Goal: Transaction & Acquisition: Book appointment/travel/reservation

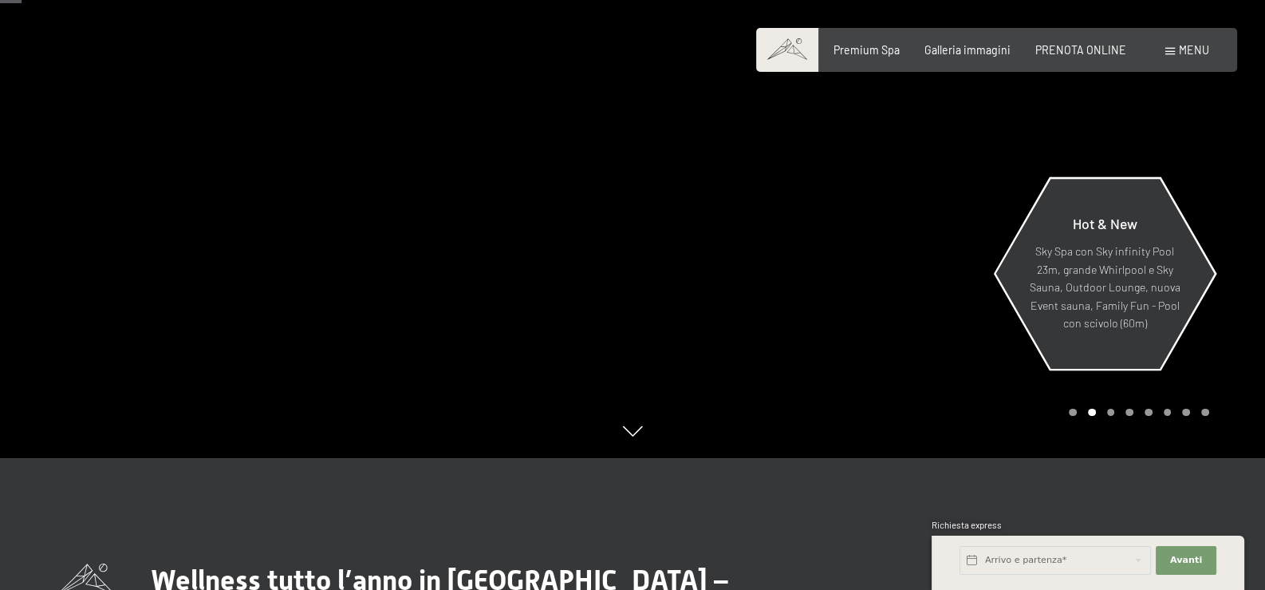
scroll to position [159, 0]
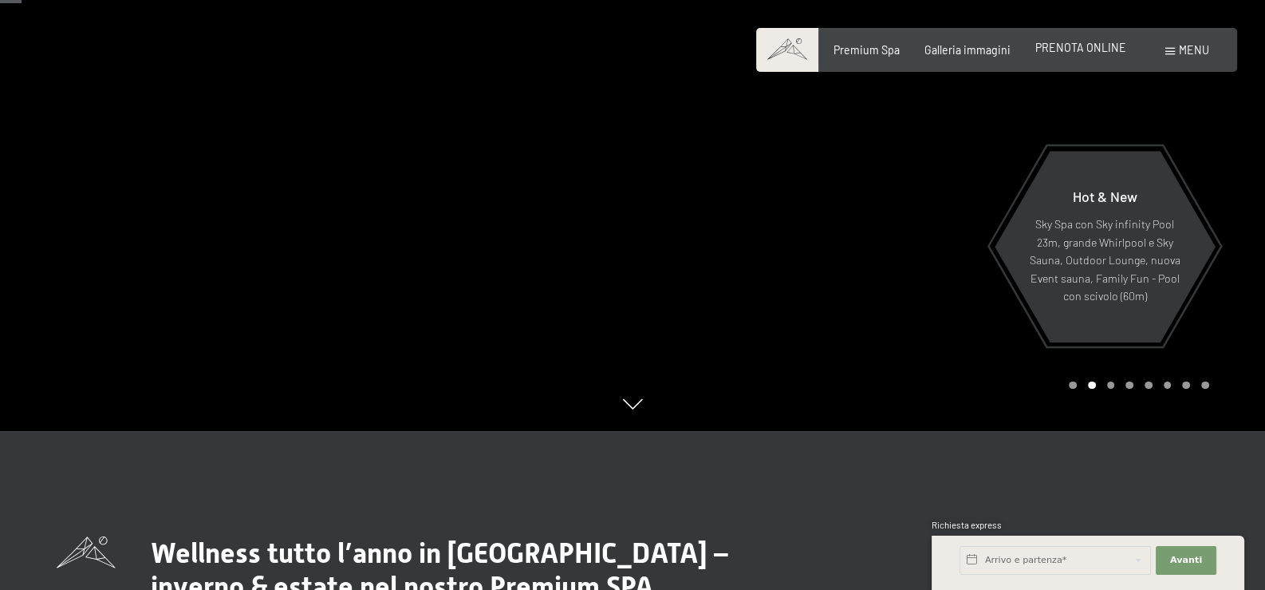
click at [1065, 54] on span "PRENOTA ONLINE" at bounding box center [1081, 48] width 91 height 14
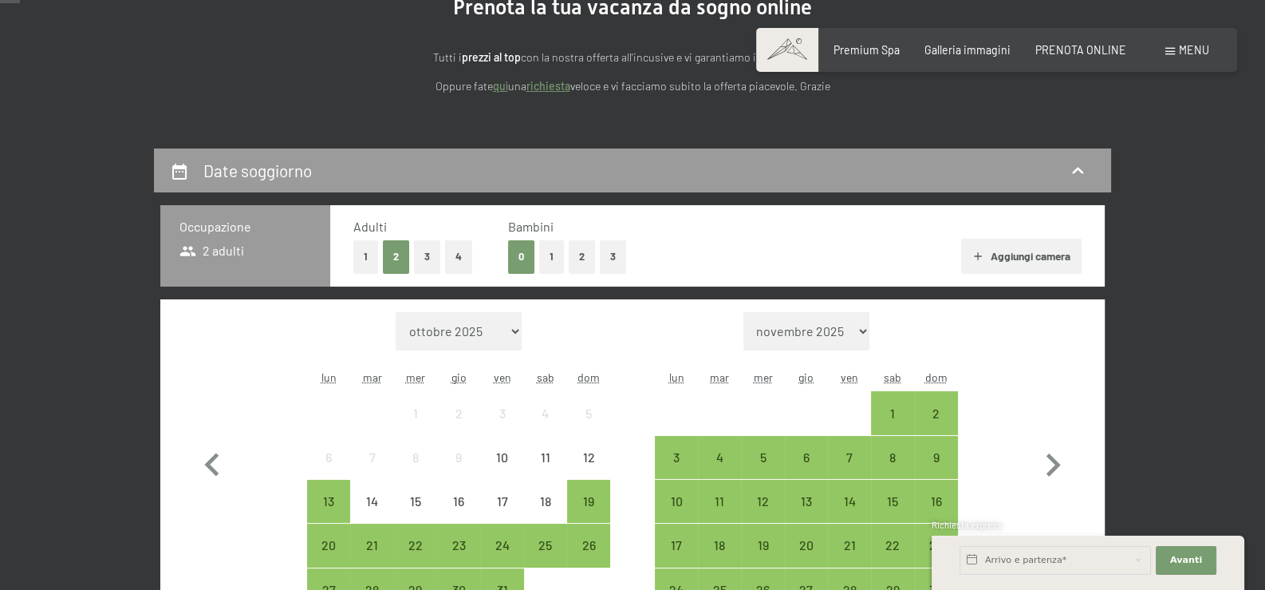
scroll to position [239, 0]
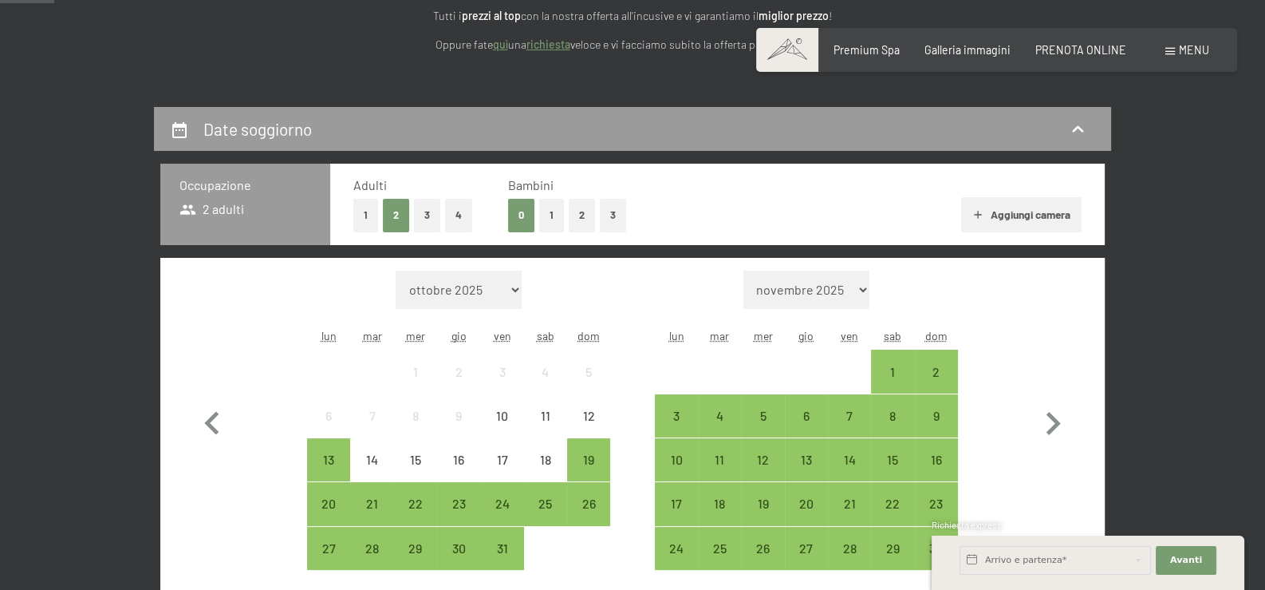
click at [546, 231] on button "1" at bounding box center [551, 215] width 25 height 33
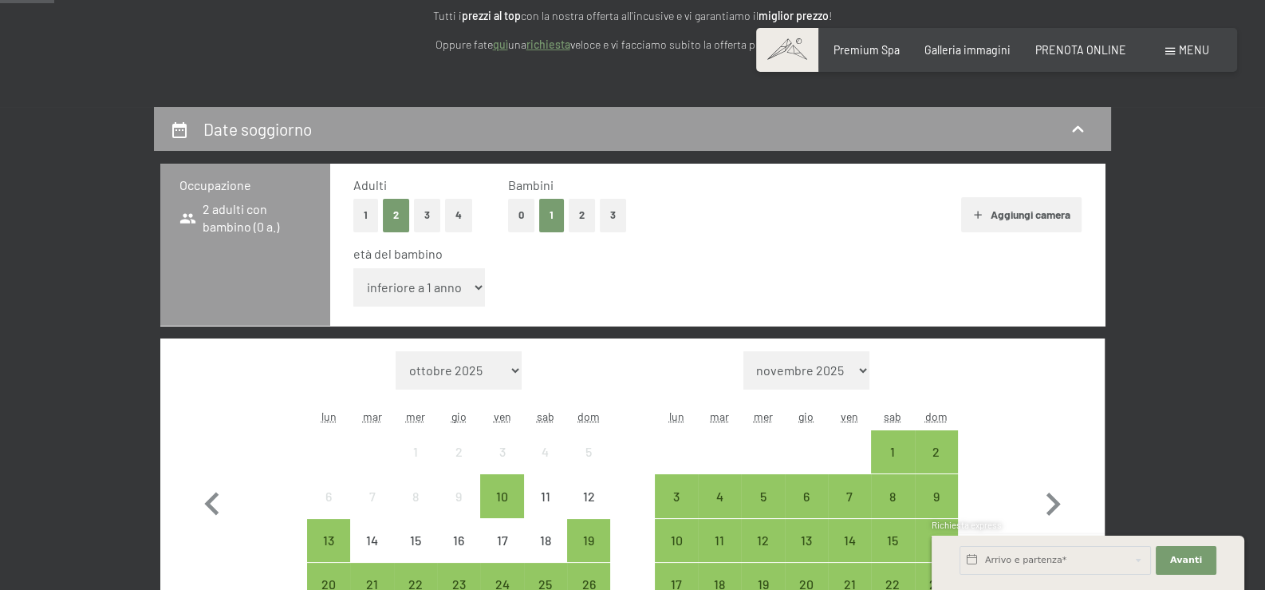
click at [463, 306] on select "inferiore a 1 anno 1 anno 2 anni 3 anni 4 anni 5 anni 6 anni 7 anni 8 anni 9 an…" at bounding box center [419, 287] width 132 height 38
select select "3"
click at [353, 306] on select "inferiore a 1 anno 1 anno 2 anni 3 anni 4 anni 5 anni 6 anni 7 anni 8 anni 9 an…" at bounding box center [419, 287] width 132 height 38
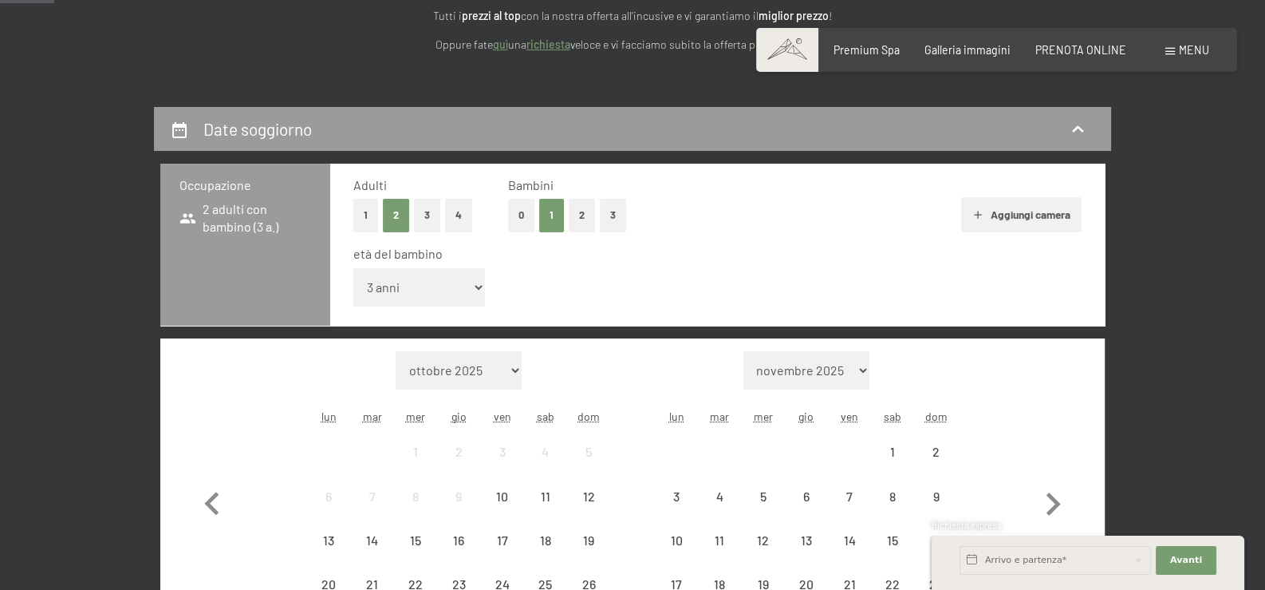
click at [754, 313] on div "età del bambino inferiore a 1 anno 1 anno 2 anni 3 anni 4 anni 5 anni 6 anni 7 …" at bounding box center [717, 279] width 728 height 68
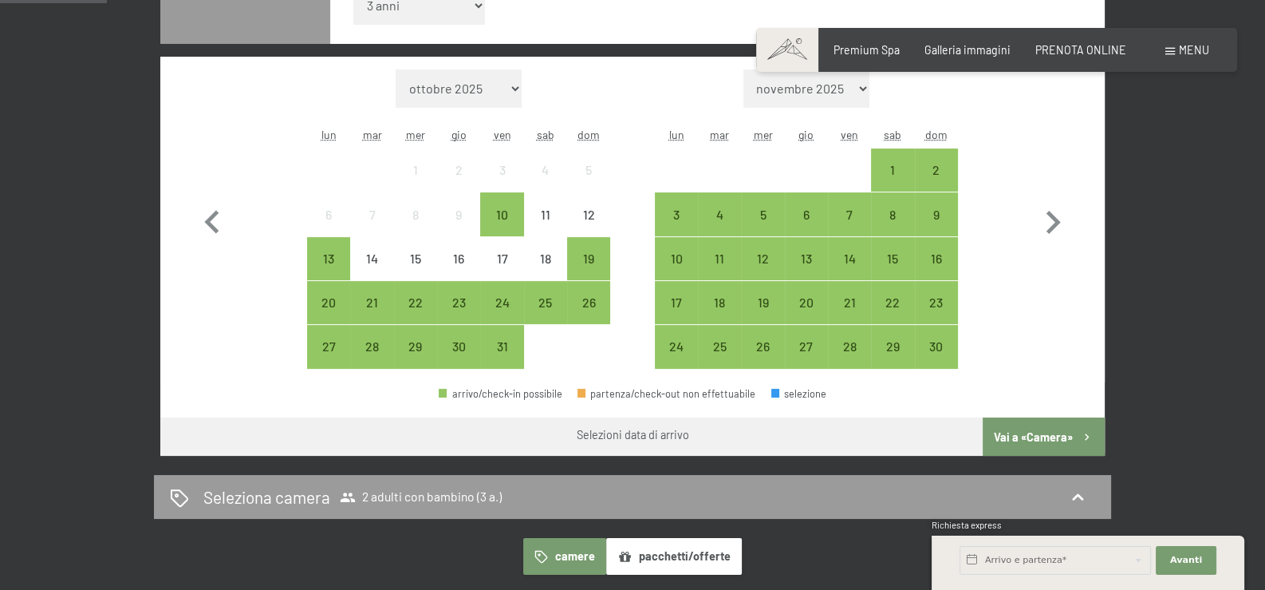
scroll to position [479, 0]
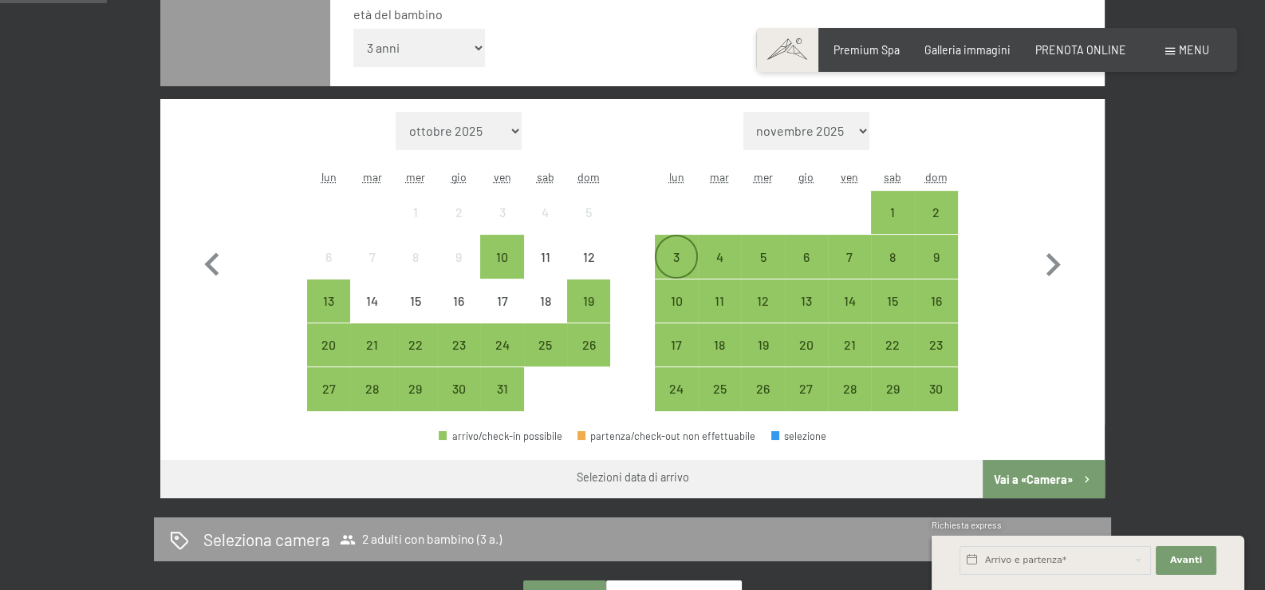
click at [658, 290] on div "3" at bounding box center [677, 271] width 40 height 40
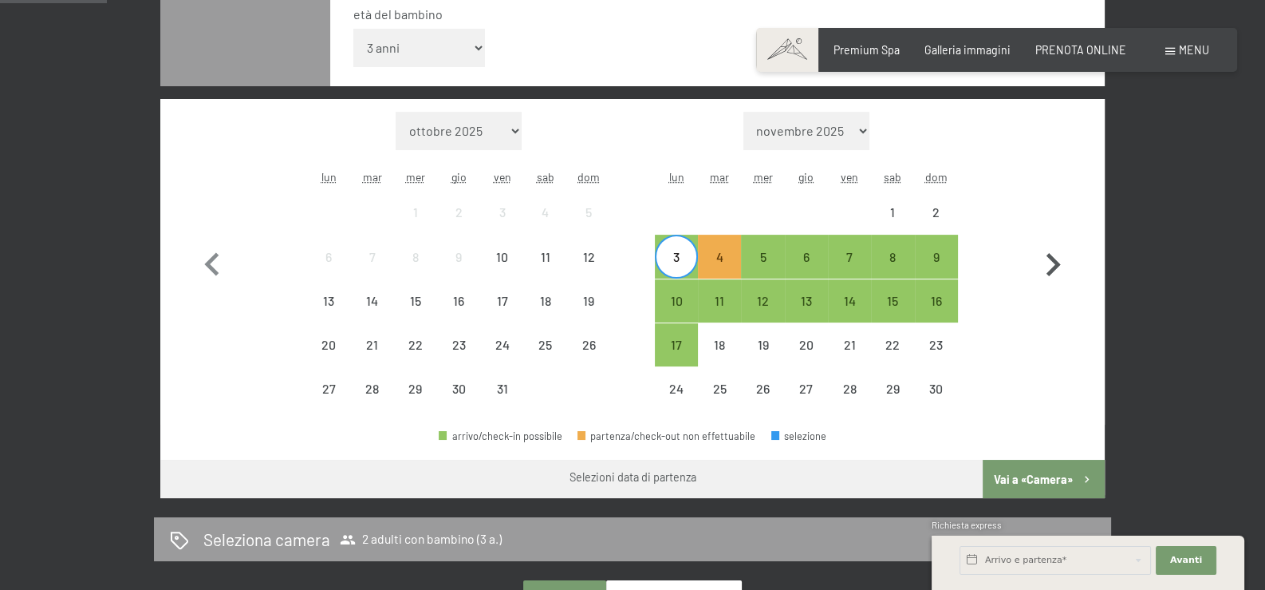
drag, startPoint x: 902, startPoint y: 302, endPoint x: 1033, endPoint y: 245, distance: 143.6
click at [1008, 239] on div "Mese/anno ottobre 2025 novembre 2025 dicembre 2025 gennaio 2026 febbraio 2026 m…" at bounding box center [633, 262] width 888 height 300
click at [1065, 288] on icon "button" at bounding box center [1053, 265] width 46 height 46
select select "2025-11-01"
select select "2025-12-01"
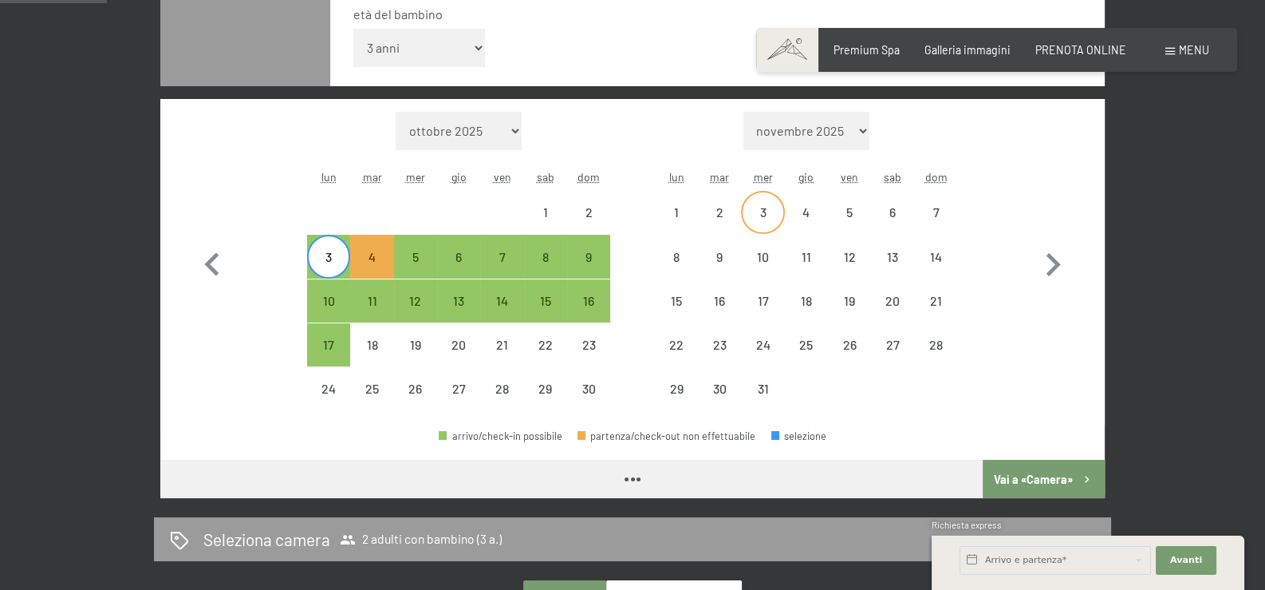
click at [761, 246] on div "3" at bounding box center [763, 226] width 40 height 40
select select "2025-11-01"
select select "2025-12-01"
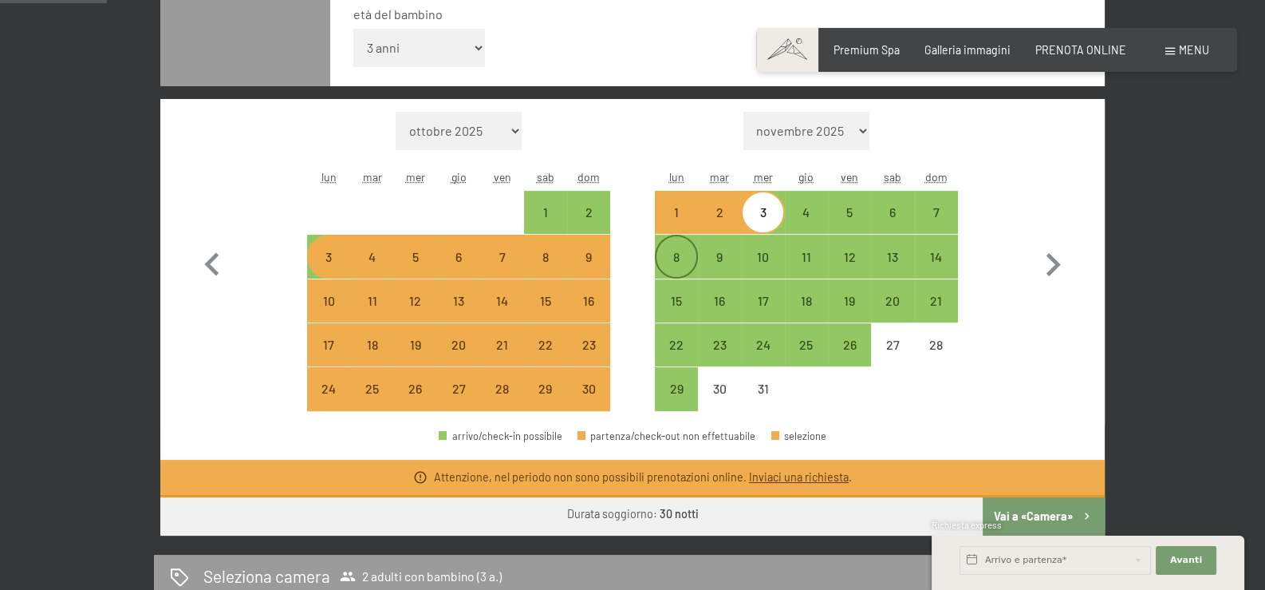
click at [678, 290] on div "8" at bounding box center [677, 271] width 40 height 40
select select "2025-11-01"
select select "2025-12-01"
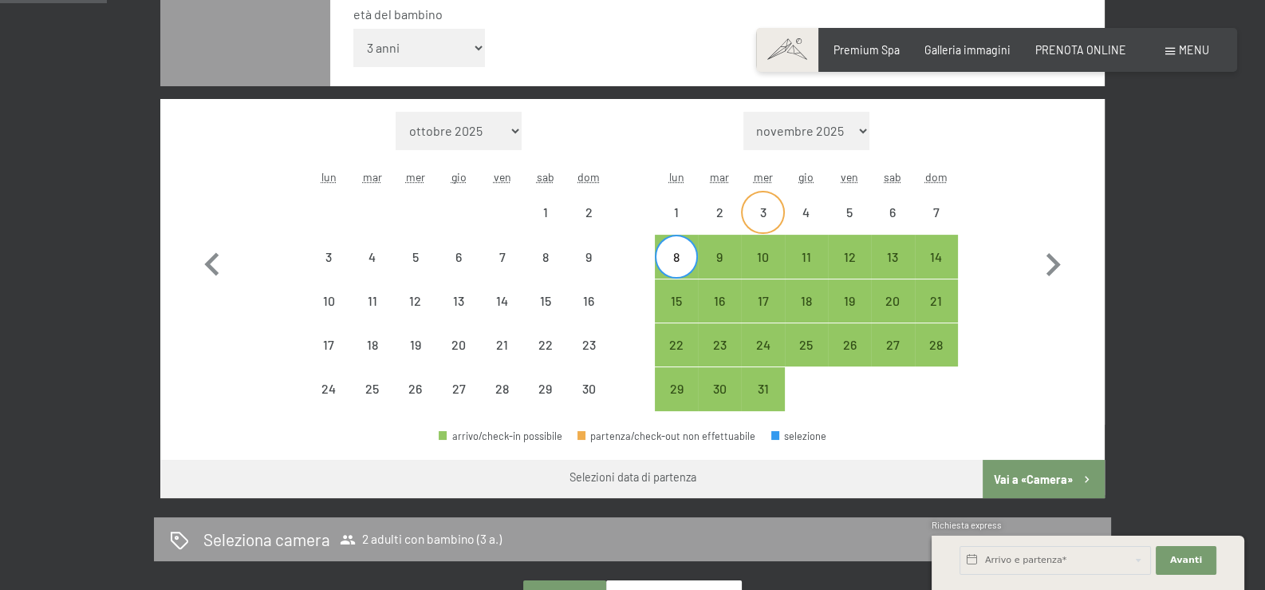
click at [761, 246] on div "3" at bounding box center [763, 226] width 40 height 40
select select "2025-11-01"
select select "2025-12-01"
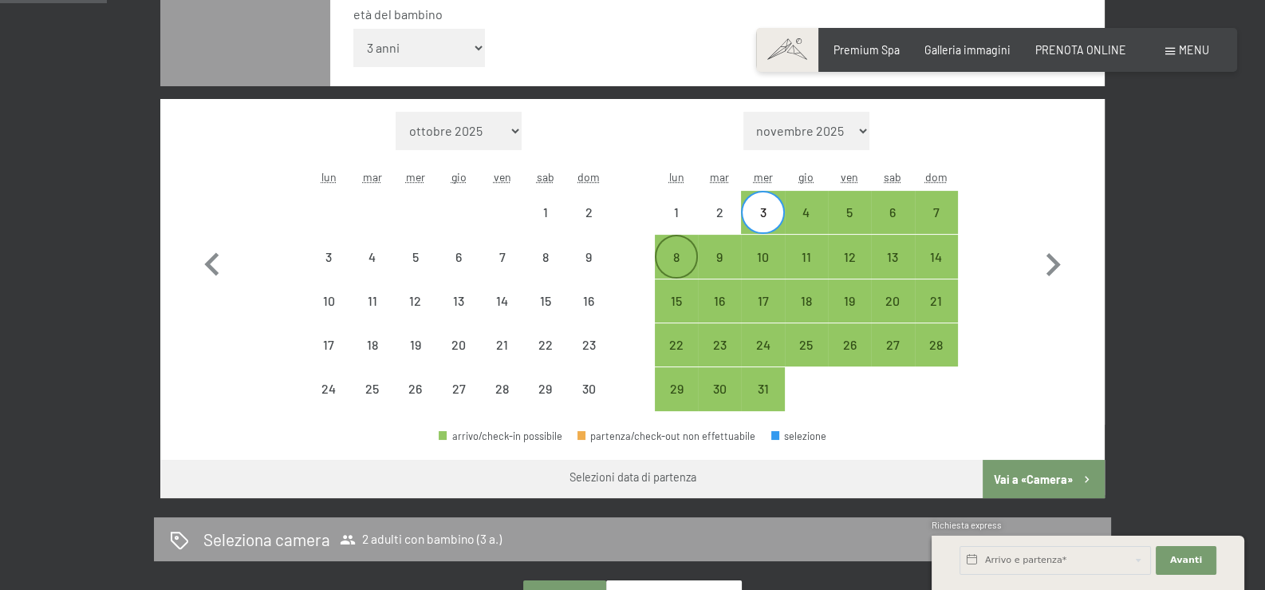
click at [679, 290] on div "8" at bounding box center [677, 271] width 40 height 40
select select "2025-11-01"
select select "2025-12-01"
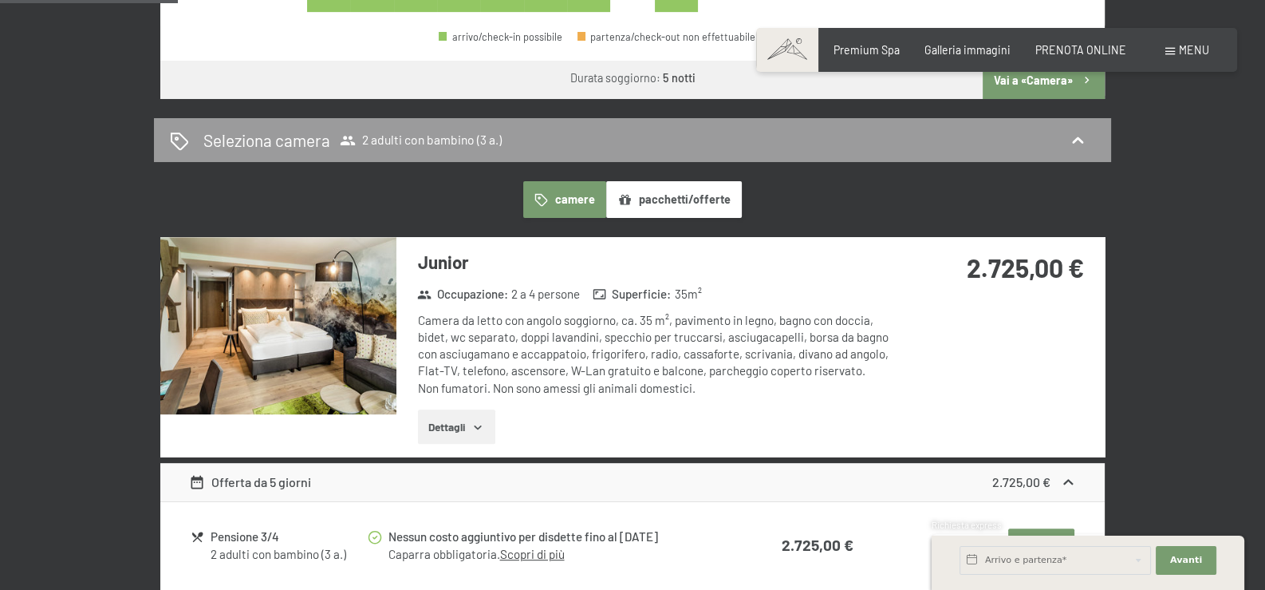
click at [1028, 99] on button "Vai a «Camera»" at bounding box center [1044, 80] width 122 height 38
select select "2025-11-01"
select select "2025-12-01"
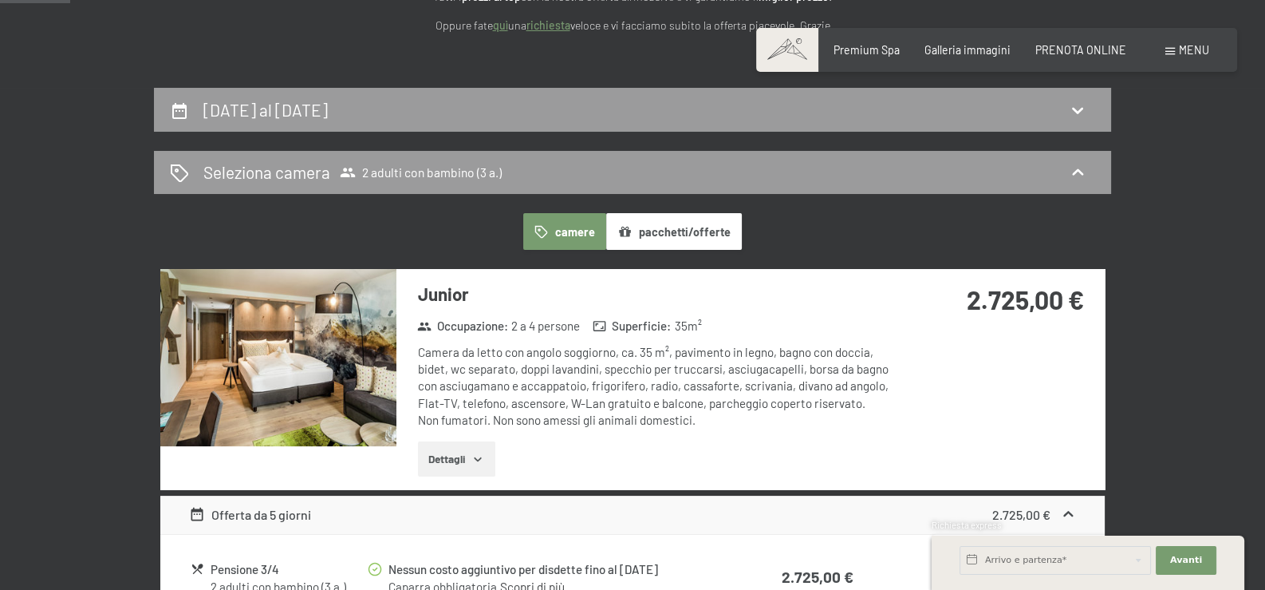
scroll to position [318, 0]
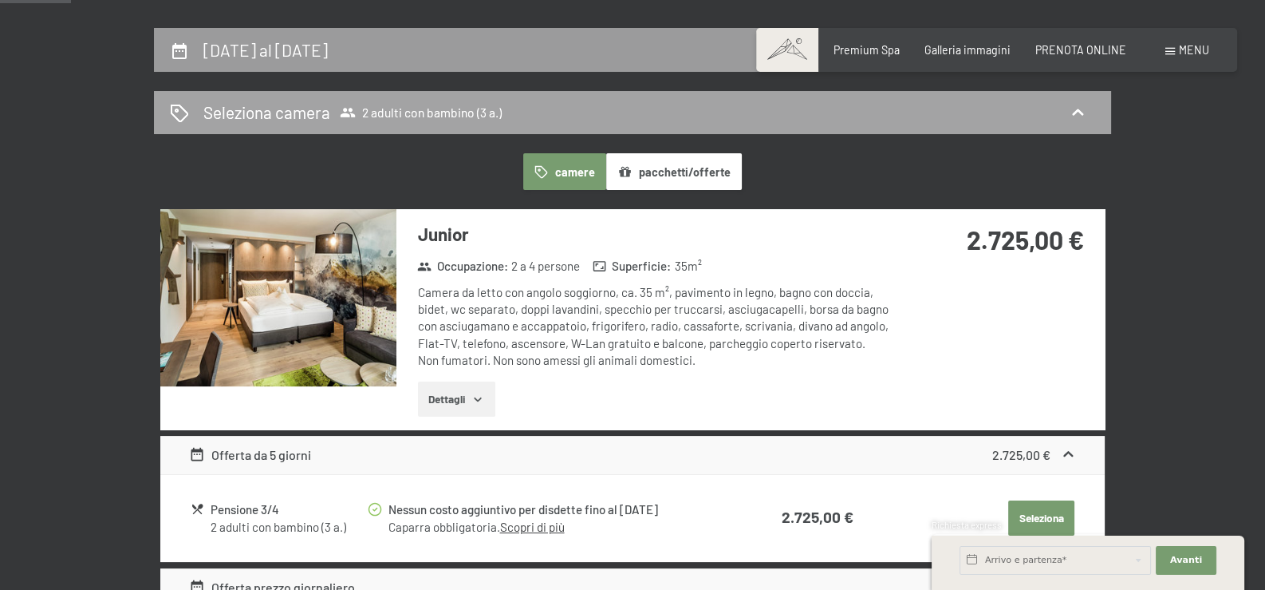
click at [439, 120] on span "2 adulti con bambino (3 a.)" at bounding box center [421, 113] width 162 height 16
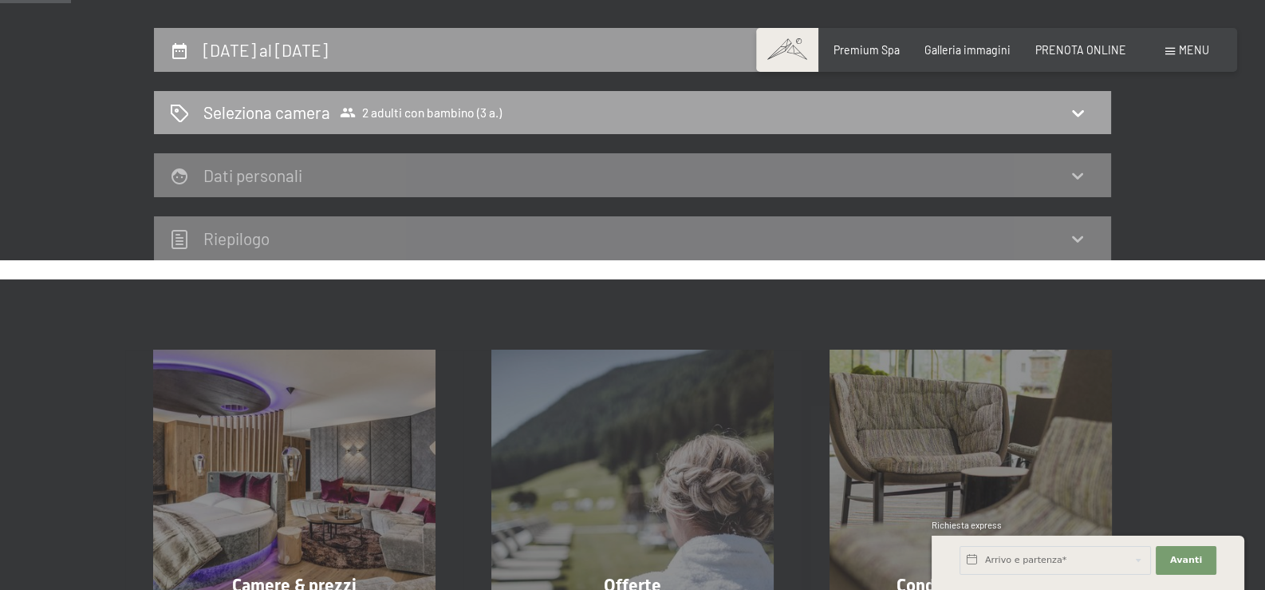
click at [465, 135] on div "Seleziona camera 2 adulti con bambino (3 a.)" at bounding box center [632, 113] width 957 height 44
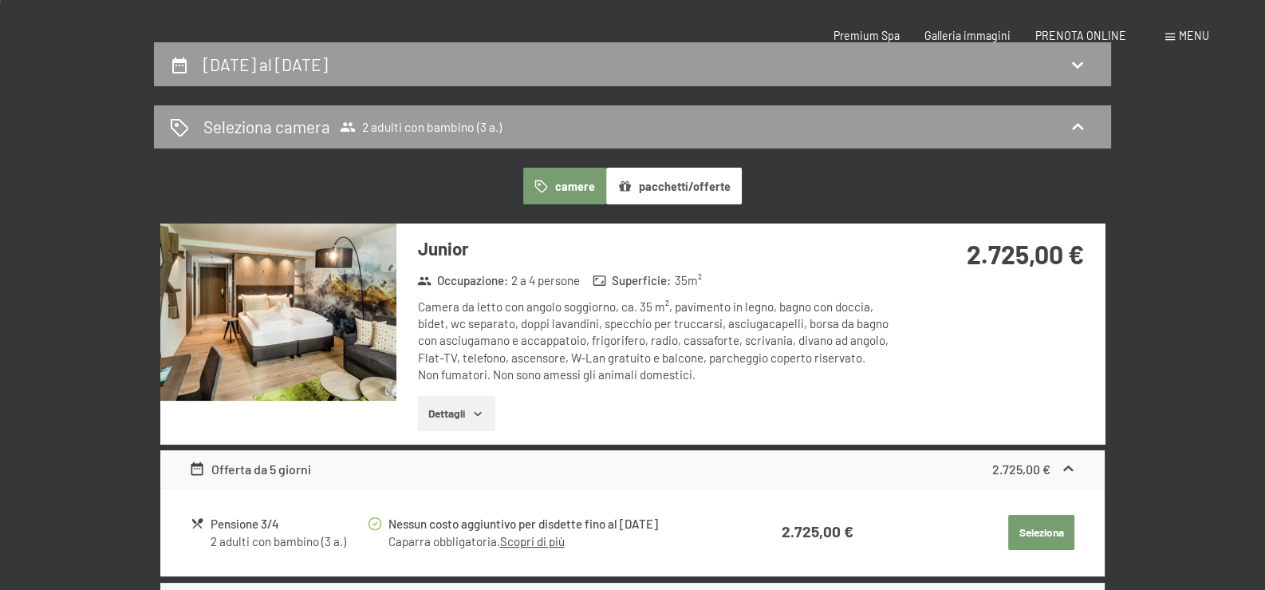
scroll to position [0, 0]
